Goal: Task Accomplishment & Management: Use online tool/utility

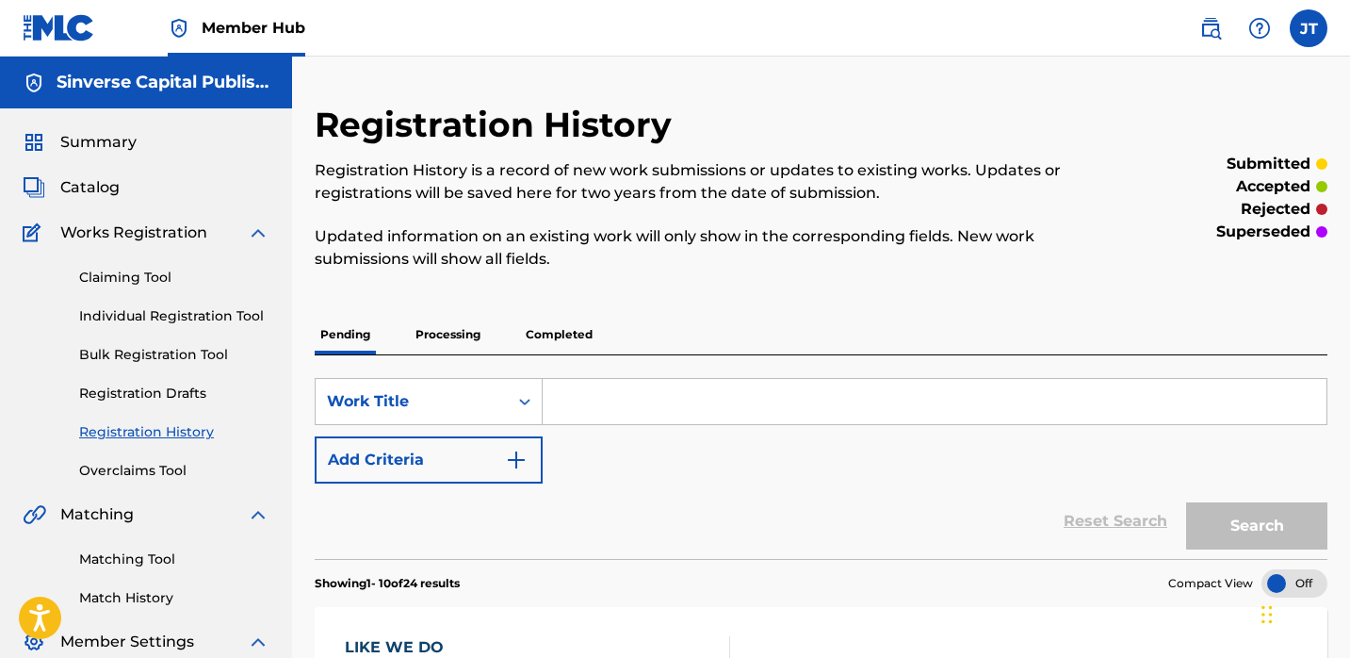
scroll to position [204, 0]
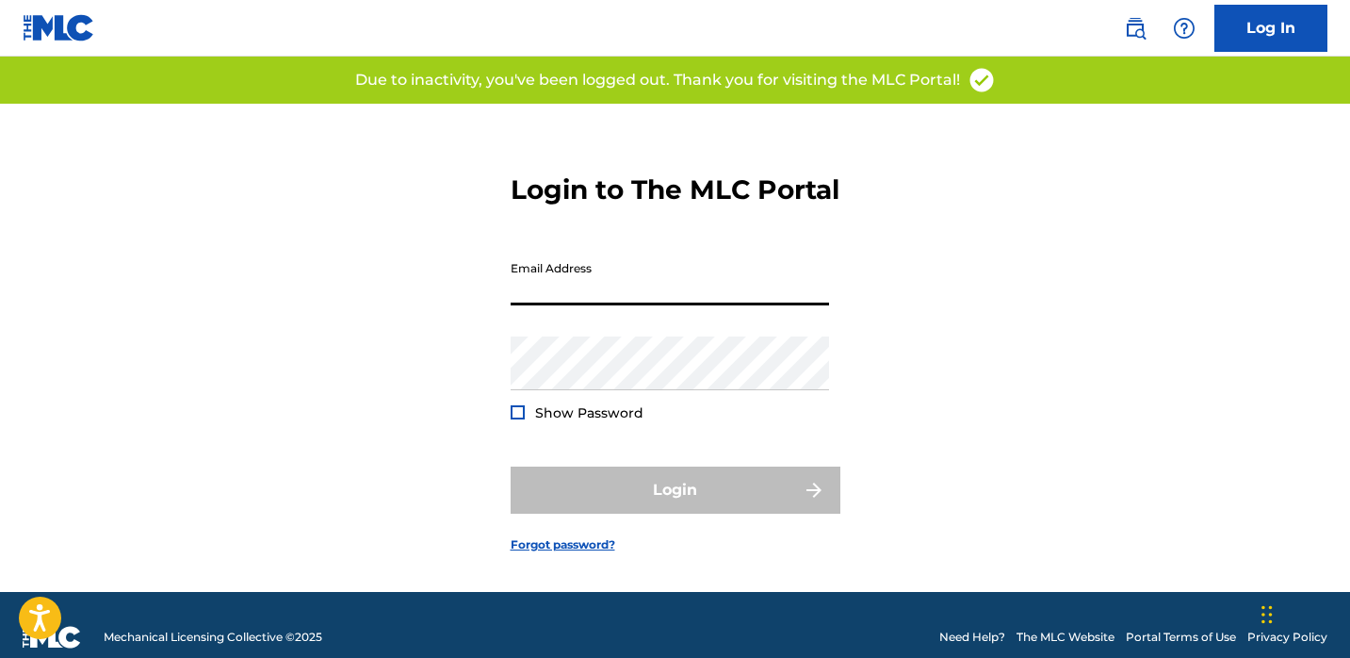
click at [586, 302] on input "Email Address" at bounding box center [670, 279] width 318 height 54
type input "[EMAIL_ADDRESS][DOMAIN_NAME]"
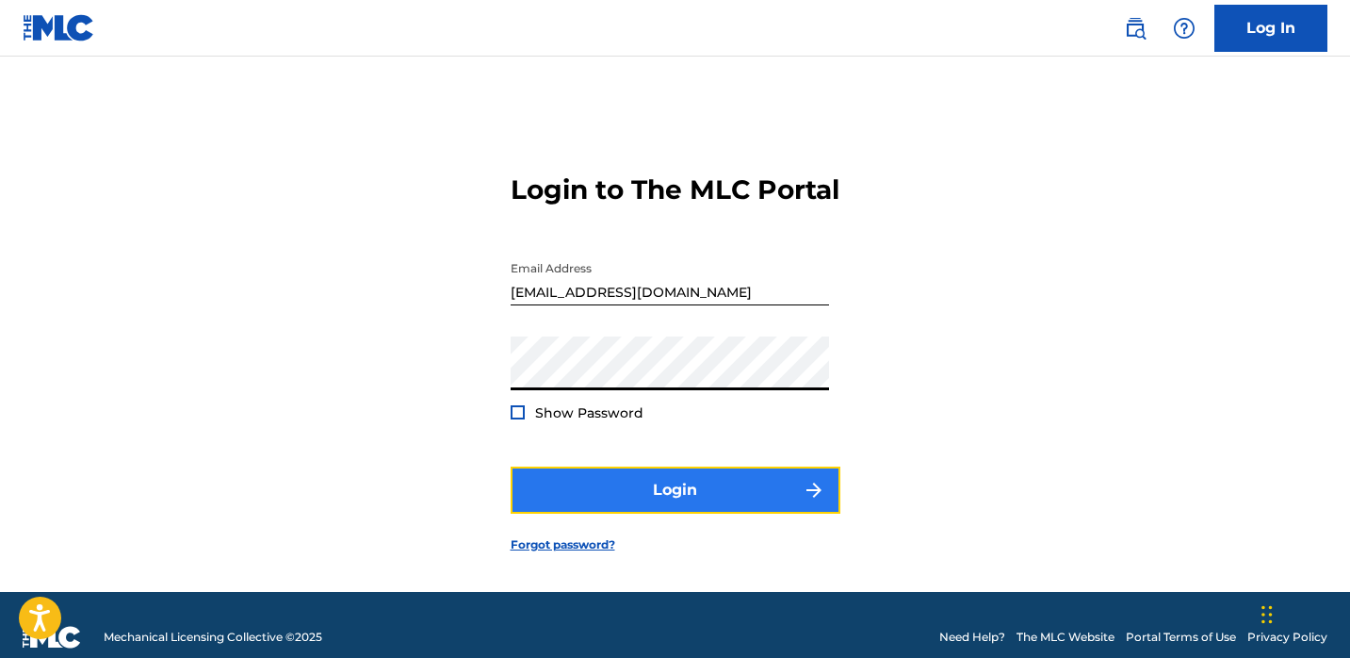
click at [551, 504] on button "Login" at bounding box center [676, 489] width 330 height 47
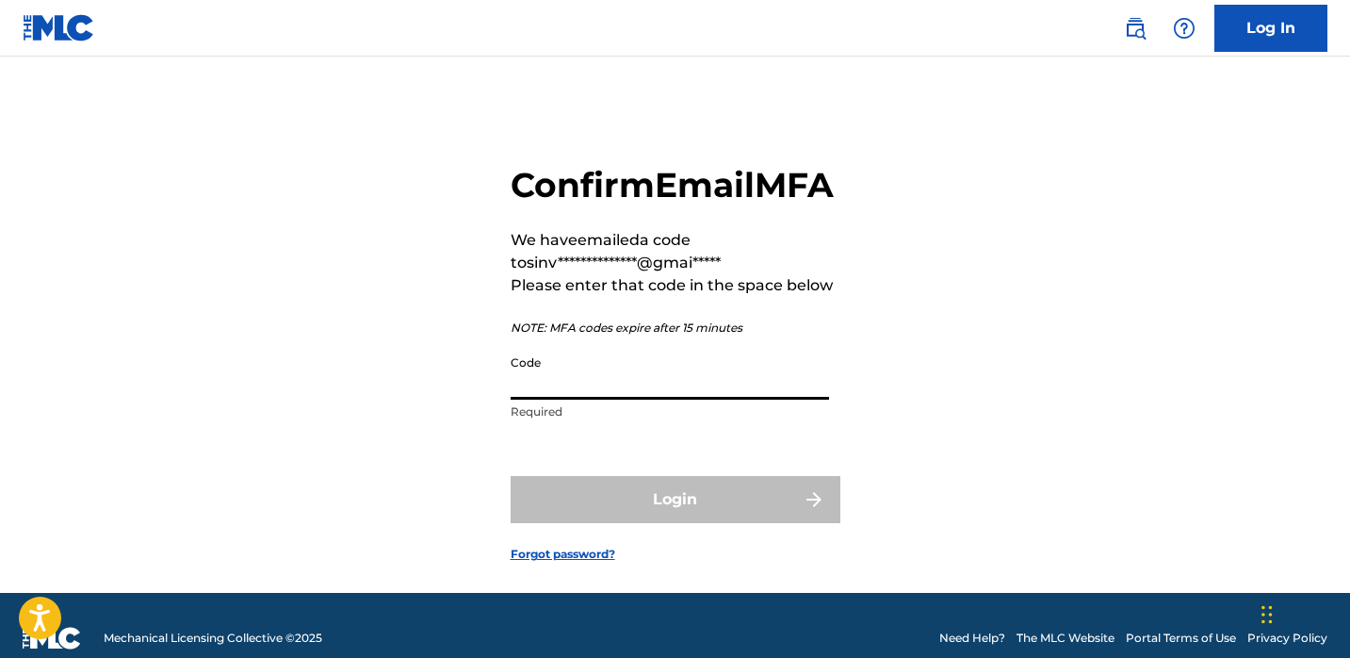
click at [554, 399] on input "Code" at bounding box center [670, 373] width 318 height 54
paste input "916314"
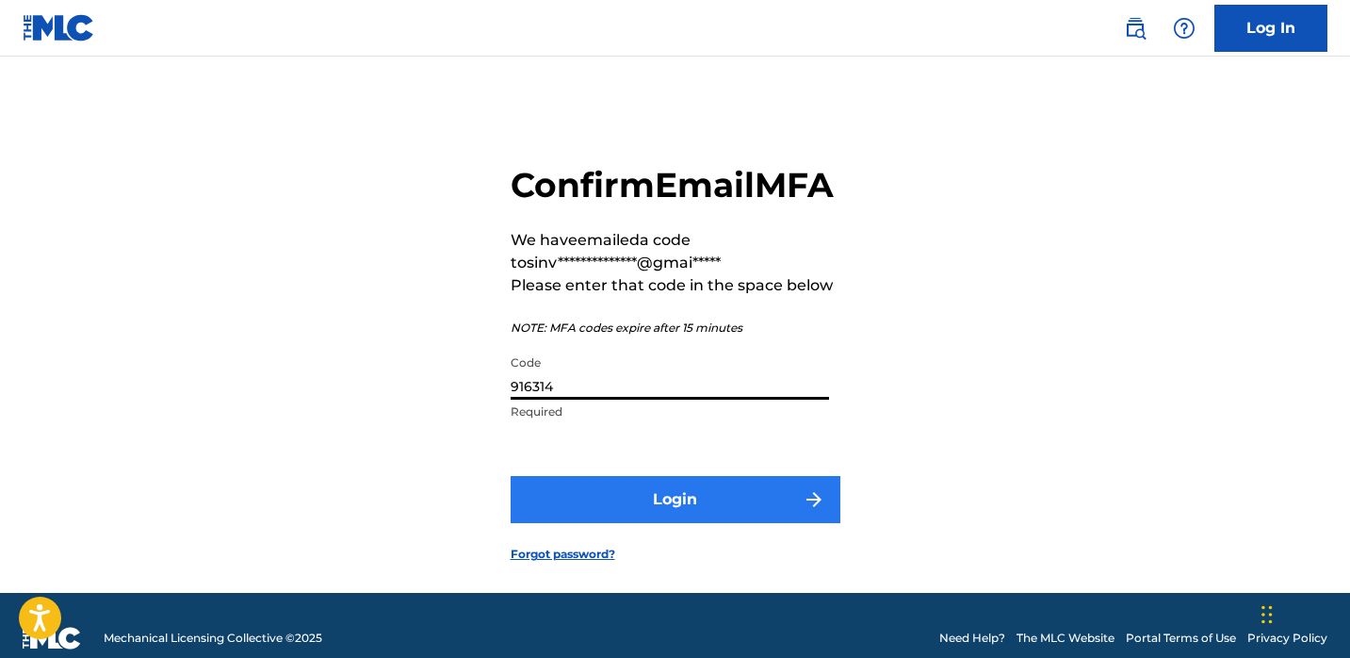
type input "916314"
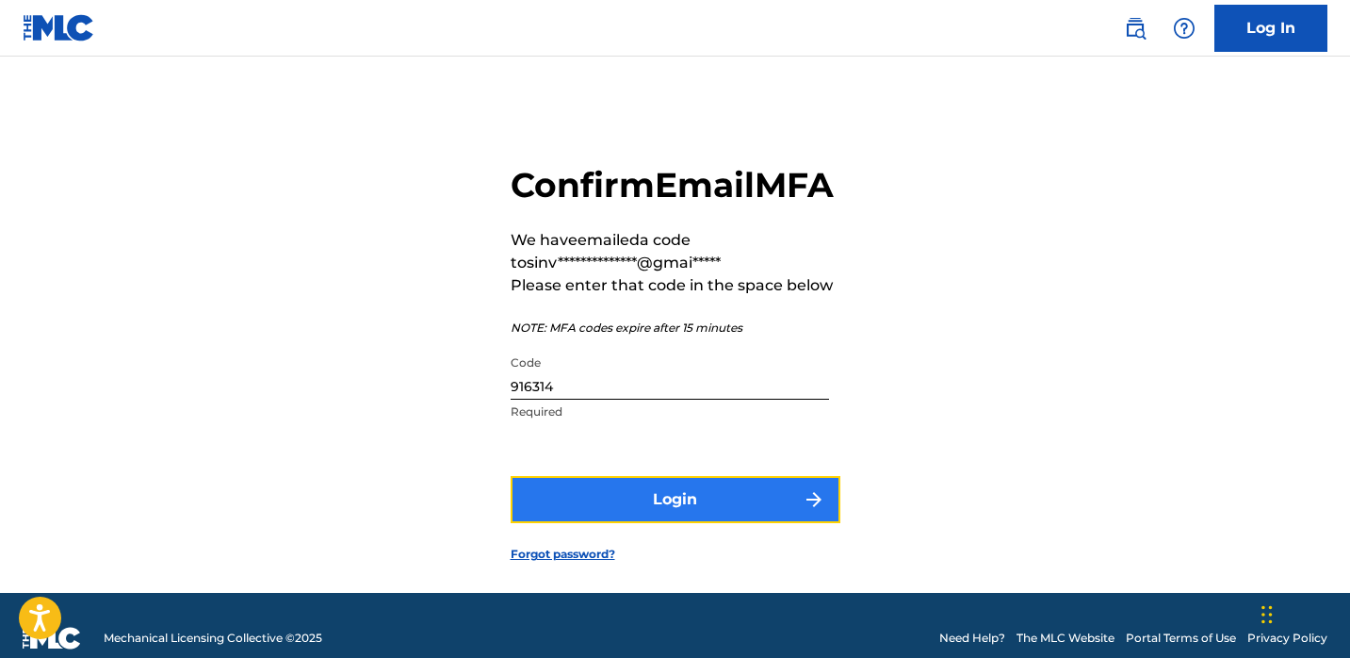
click at [594, 523] on button "Login" at bounding box center [676, 499] width 330 height 47
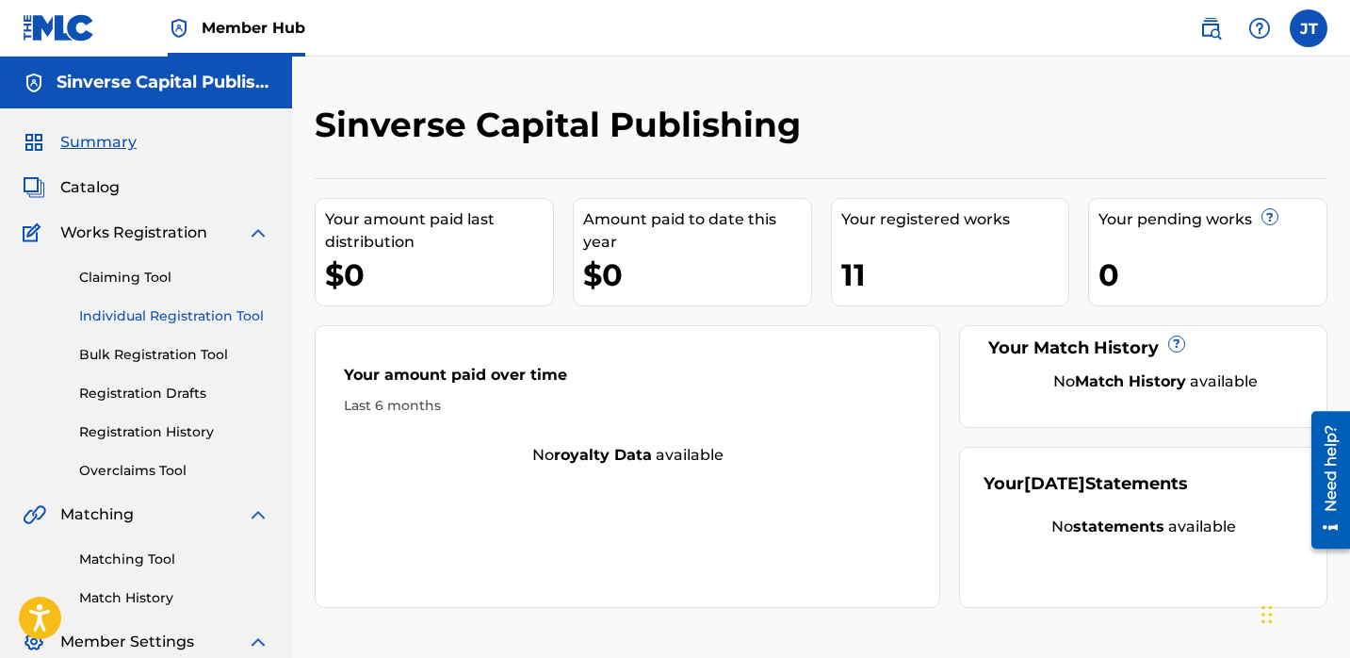
click at [190, 310] on link "Individual Registration Tool" at bounding box center [174, 316] width 190 height 20
